Goal: Task Accomplishment & Management: Use online tool/utility

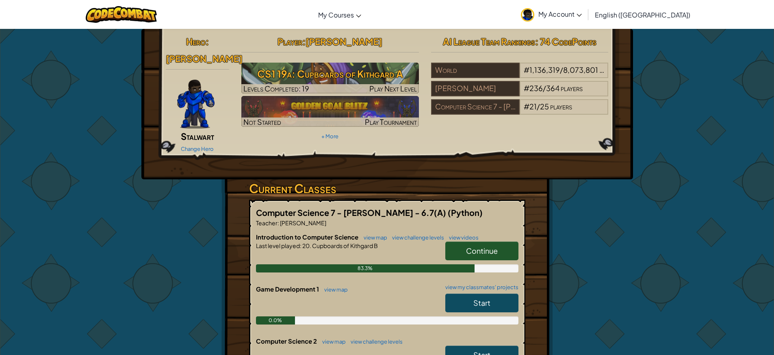
drag, startPoint x: 509, startPoint y: 234, endPoint x: 506, endPoint y: 228, distance: 6.6
click at [509, 241] on link "Continue" at bounding box center [482, 250] width 73 height 19
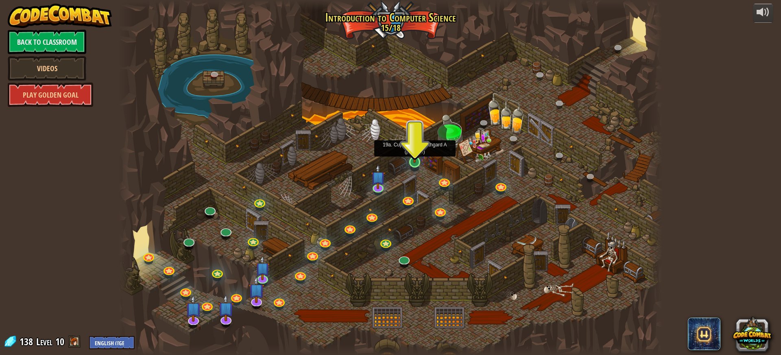
click at [416, 159] on img at bounding box center [414, 146] width 14 height 33
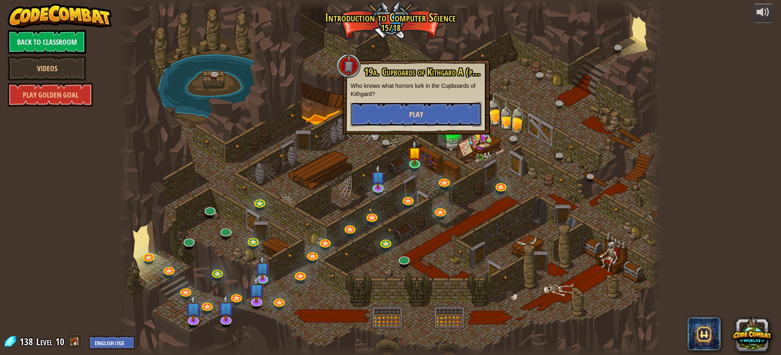
click at [399, 117] on button "Play" at bounding box center [415, 114] width 131 height 24
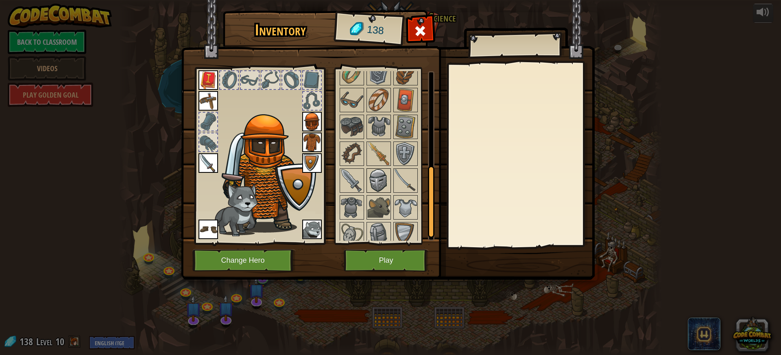
scroll to position [237, 0]
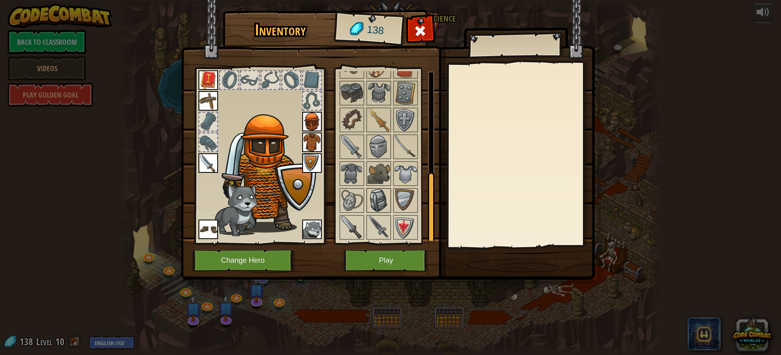
click at [375, 193] on img at bounding box center [378, 200] width 23 height 23
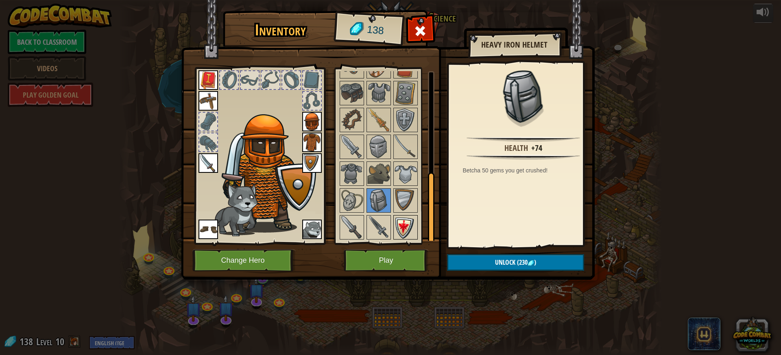
click at [412, 227] on img at bounding box center [405, 227] width 23 height 23
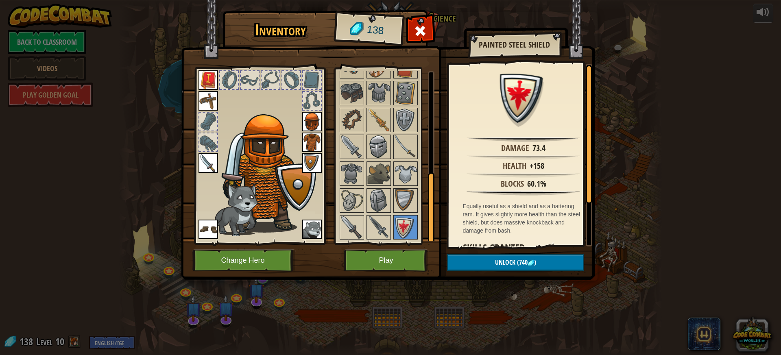
click at [382, 158] on img at bounding box center [378, 146] width 23 height 23
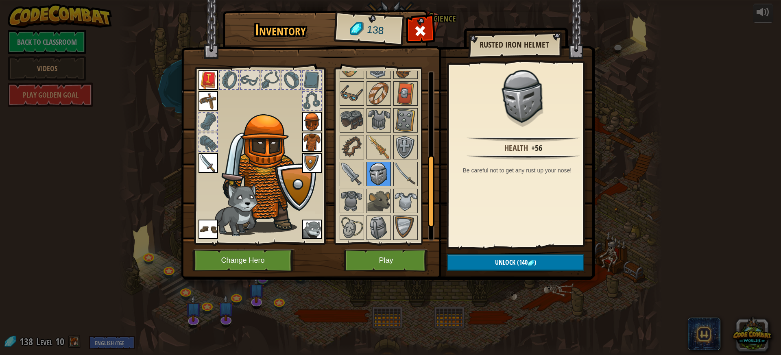
scroll to position [196, 0]
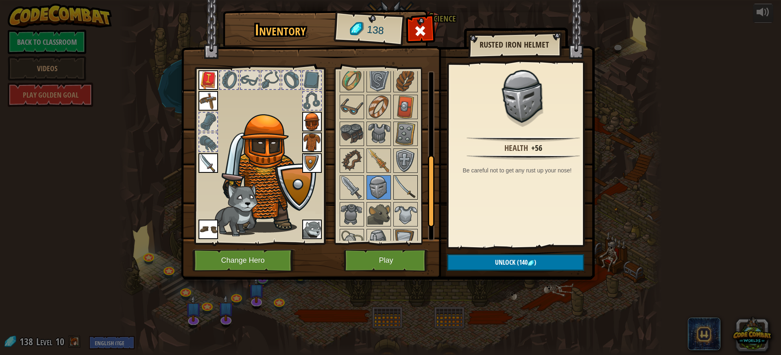
click at [401, 179] on img at bounding box center [405, 187] width 23 height 23
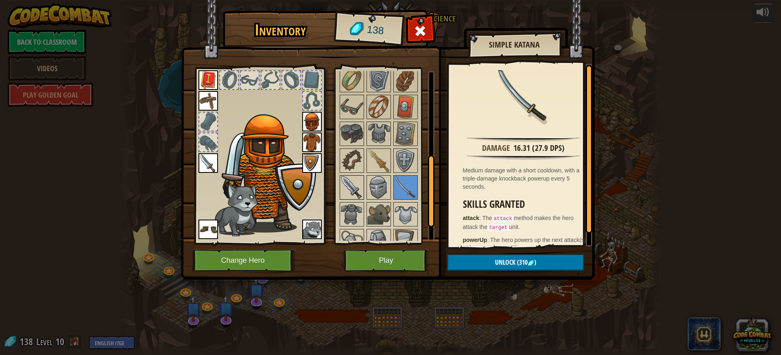
click at [356, 191] on img at bounding box center [351, 187] width 23 height 23
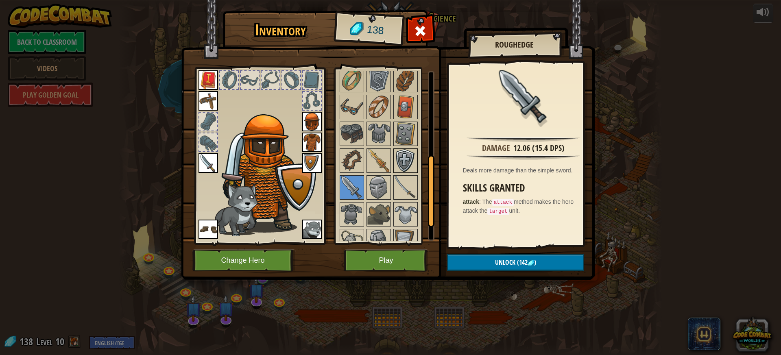
click at [414, 158] on img at bounding box center [405, 160] width 23 height 23
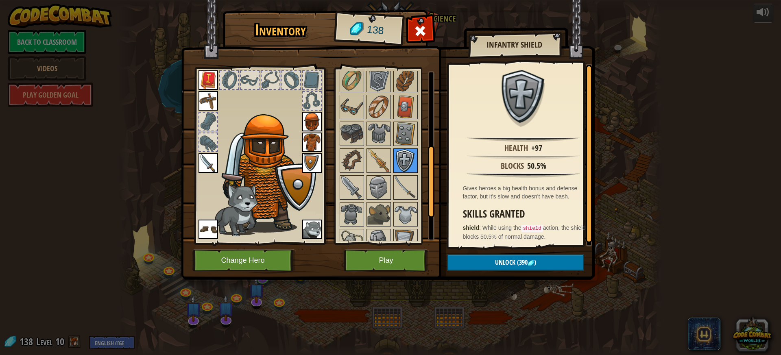
scroll to position [156, 0]
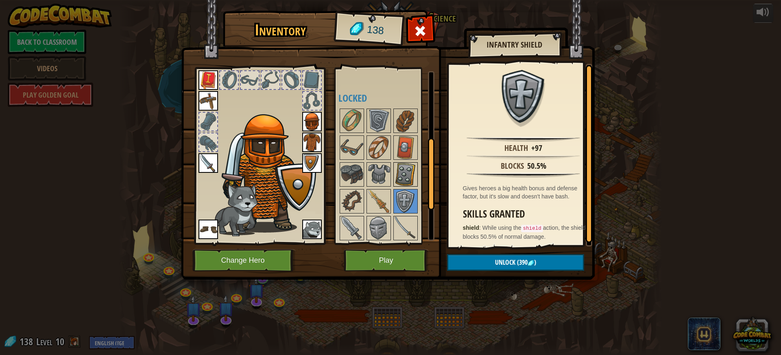
click at [395, 178] on img at bounding box center [405, 174] width 23 height 23
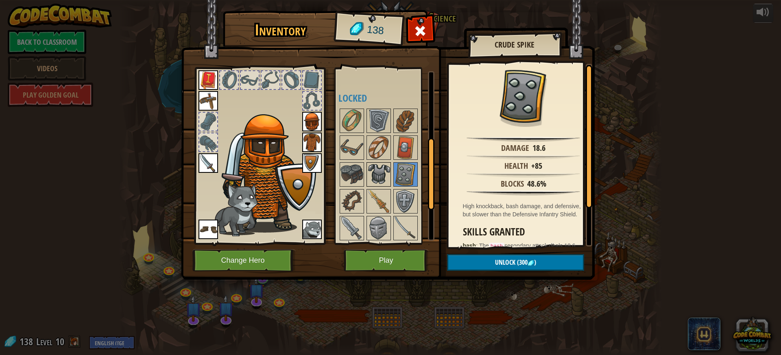
click at [372, 174] on img at bounding box center [378, 174] width 23 height 23
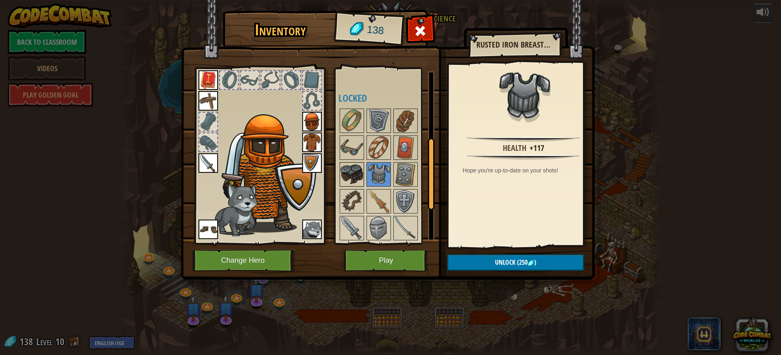
click at [354, 175] on img at bounding box center [351, 174] width 23 height 23
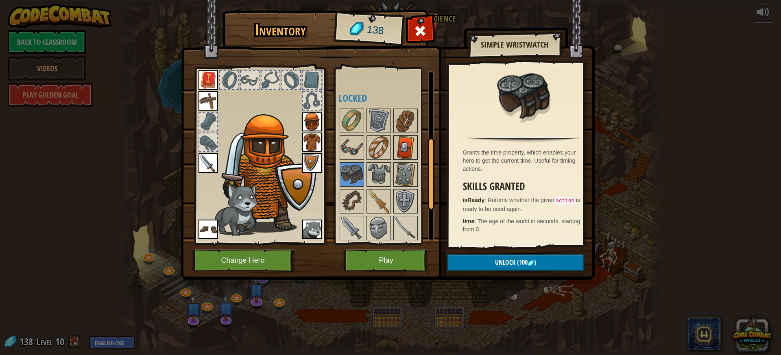
click at [396, 148] on img at bounding box center [405, 147] width 23 height 23
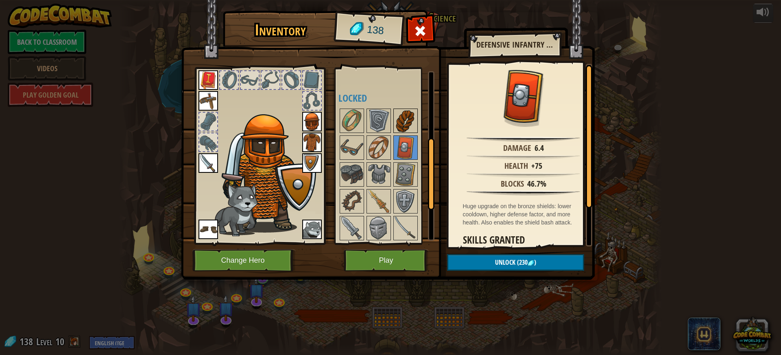
click at [396, 124] on img at bounding box center [405, 120] width 23 height 23
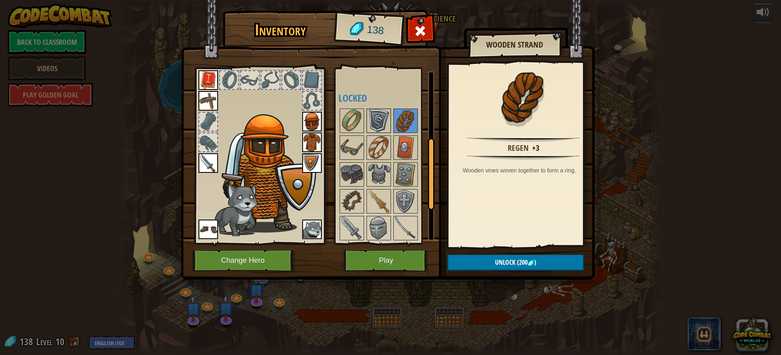
click at [378, 128] on img at bounding box center [378, 120] width 23 height 23
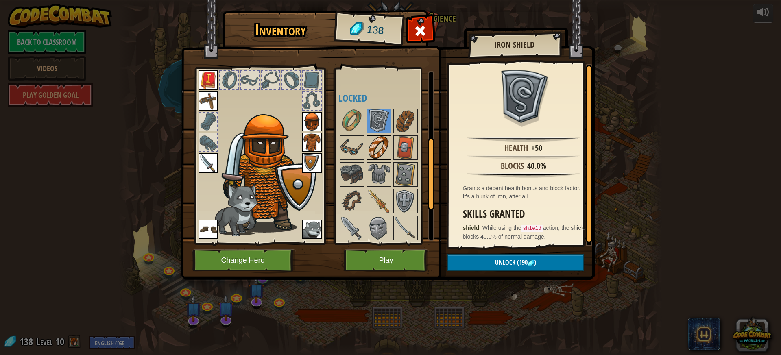
click at [376, 145] on img at bounding box center [378, 147] width 23 height 23
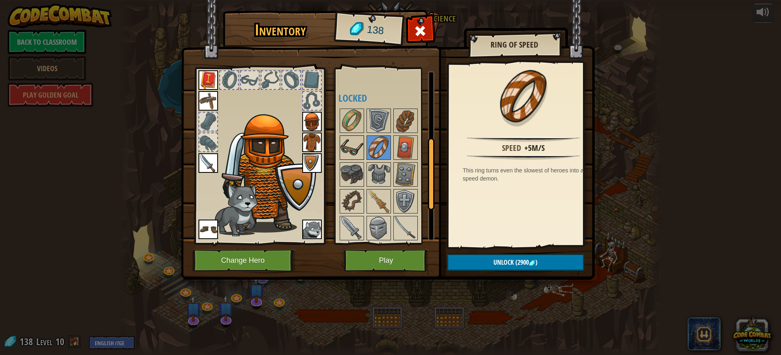
click at [354, 148] on img at bounding box center [351, 147] width 23 height 23
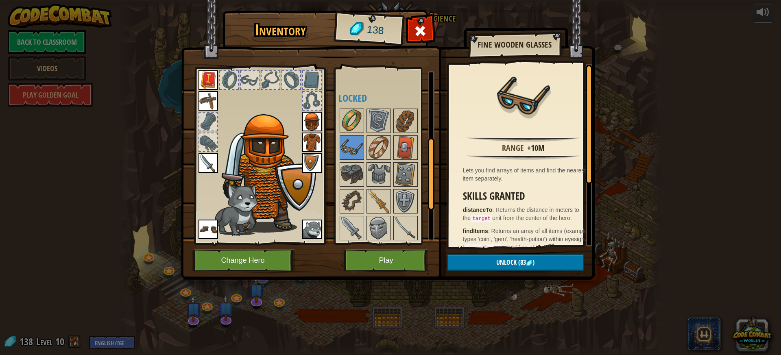
click at [350, 115] on img at bounding box center [351, 120] width 23 height 23
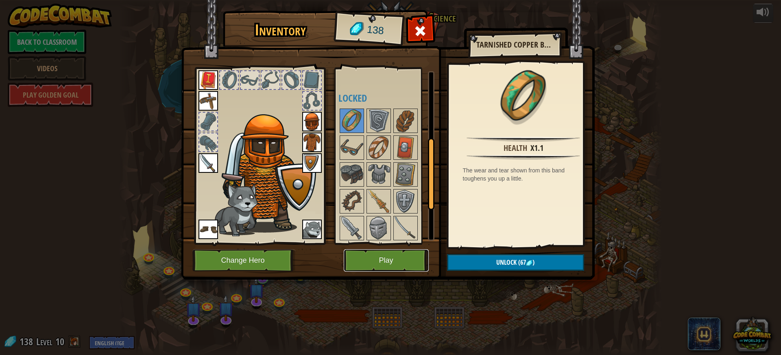
click at [364, 257] on button "Play" at bounding box center [386, 260] width 85 height 22
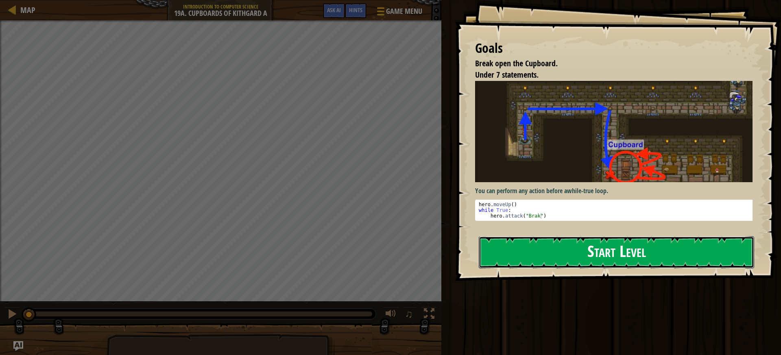
click at [532, 257] on button "Start Level" at bounding box center [615, 252] width 275 height 32
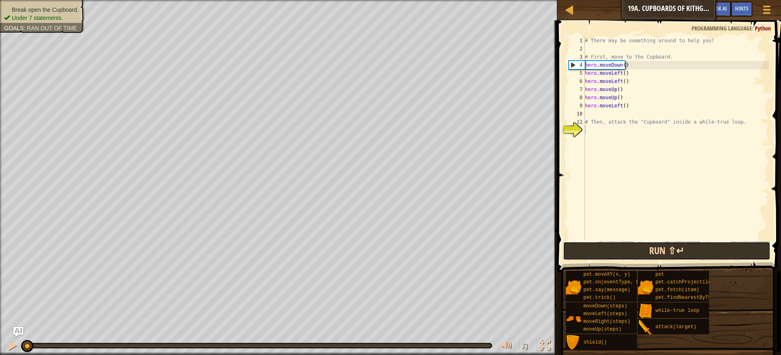
click at [620, 250] on button "Run ⇧↵" at bounding box center [667, 250] width 208 height 19
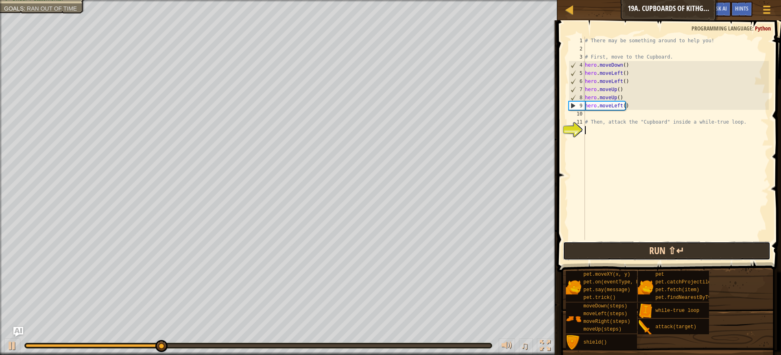
click at [602, 246] on button "Run ⇧↵" at bounding box center [667, 250] width 208 height 19
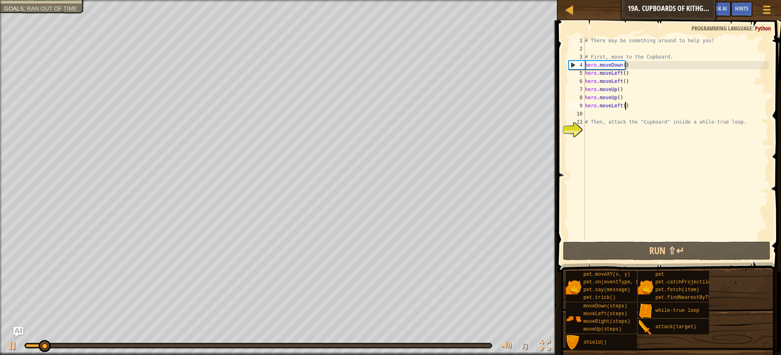
click at [624, 107] on div "# There may be something around to help you! # First, move to the Cupboard. her…" at bounding box center [675, 147] width 185 height 220
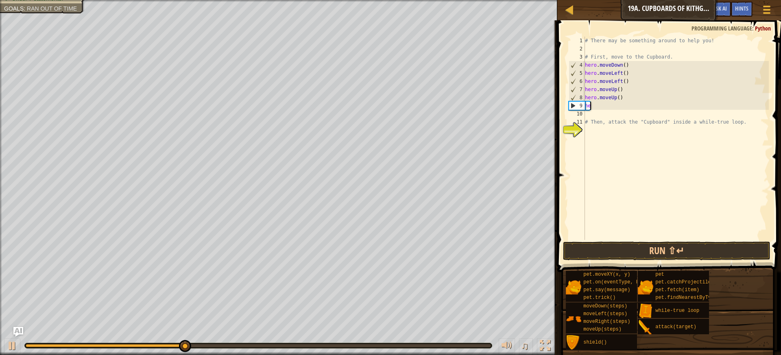
type textarea "h"
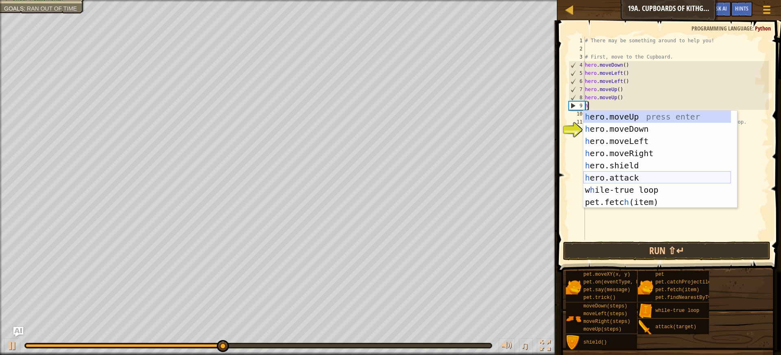
scroll to position [4, 0]
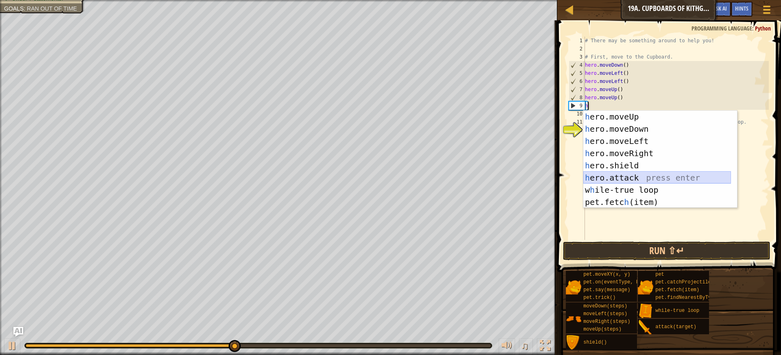
click at [658, 178] on div "h ero.moveUp press enter h ero.moveDown press enter h ero.moveLeft press enter …" at bounding box center [657, 172] width 148 height 122
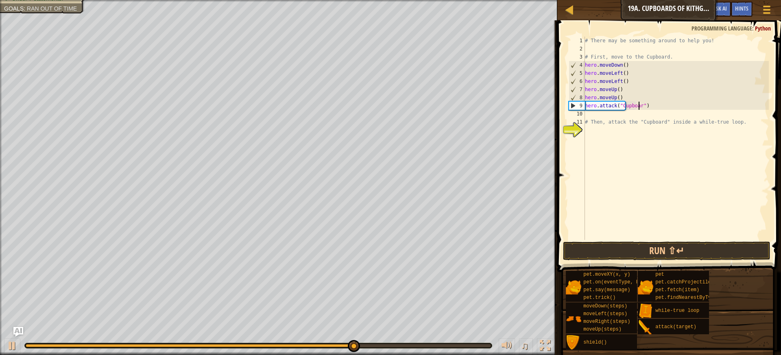
scroll to position [4, 4]
type textarea "hero.attack("Cupboard")"
click at [628, 251] on button "Run ⇧↵" at bounding box center [667, 250] width 208 height 19
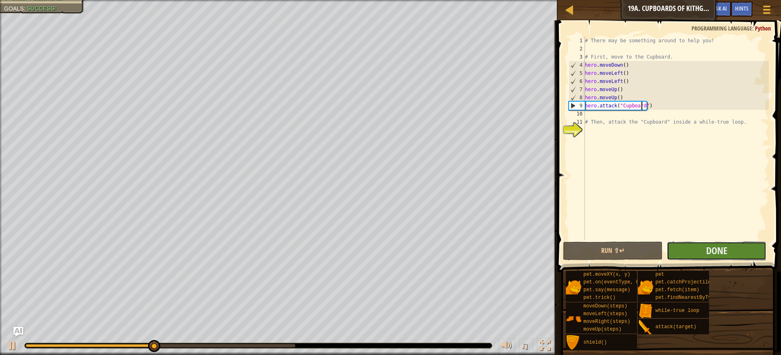
click at [691, 255] on button "Done" at bounding box center [716, 250] width 100 height 19
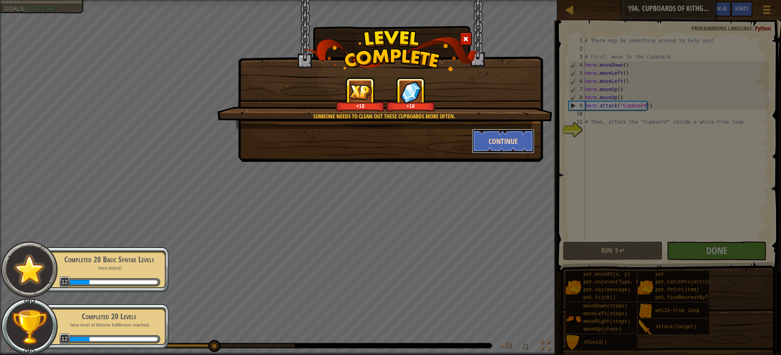
click at [483, 138] on button "Continue" at bounding box center [503, 141] width 63 height 24
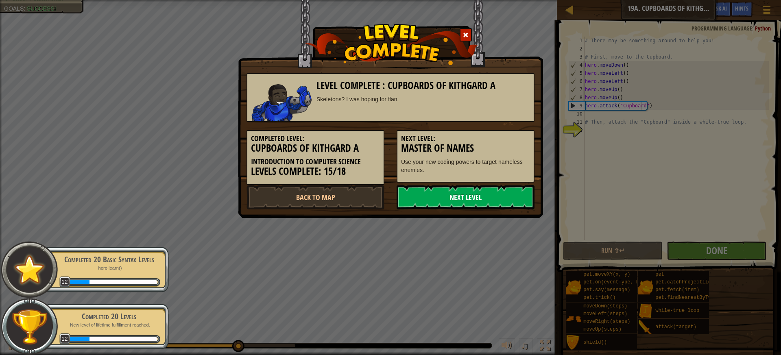
click at [526, 205] on link "Next Level" at bounding box center [465, 197] width 138 height 24
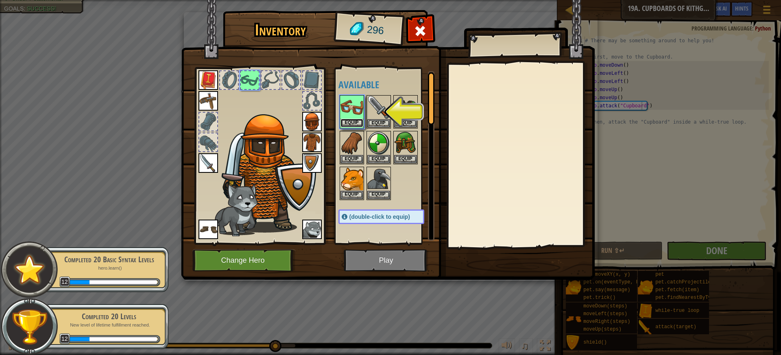
click at [353, 120] on button "Equip" at bounding box center [351, 123] width 23 height 9
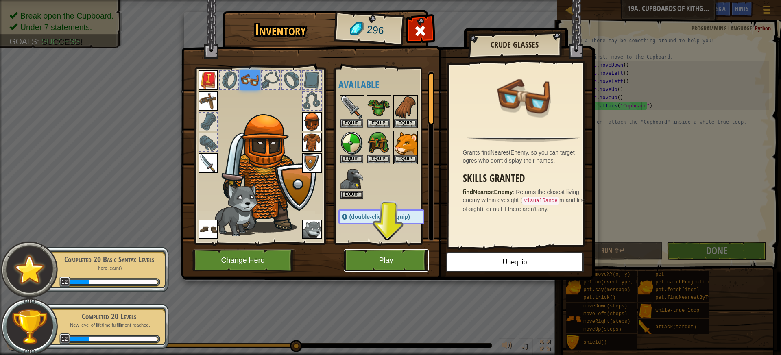
click at [379, 250] on button "Play" at bounding box center [386, 260] width 85 height 22
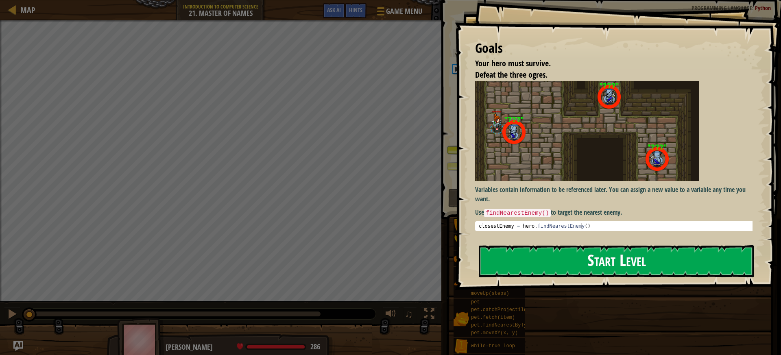
click at [517, 261] on button "Start Level" at bounding box center [615, 261] width 275 height 32
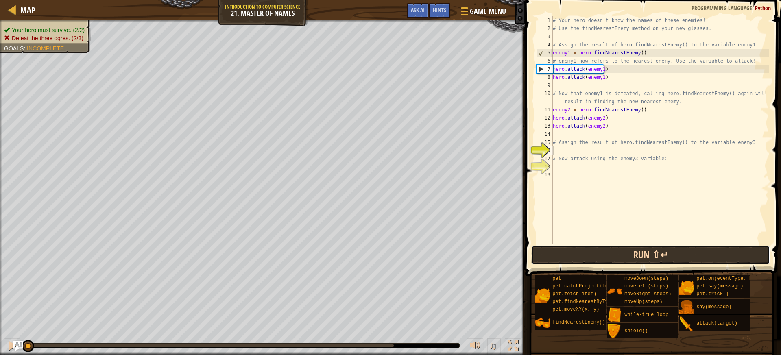
click at [567, 257] on button "Run ⇧↵" at bounding box center [650, 255] width 239 height 19
